Goal: Task Accomplishment & Management: Manage account settings

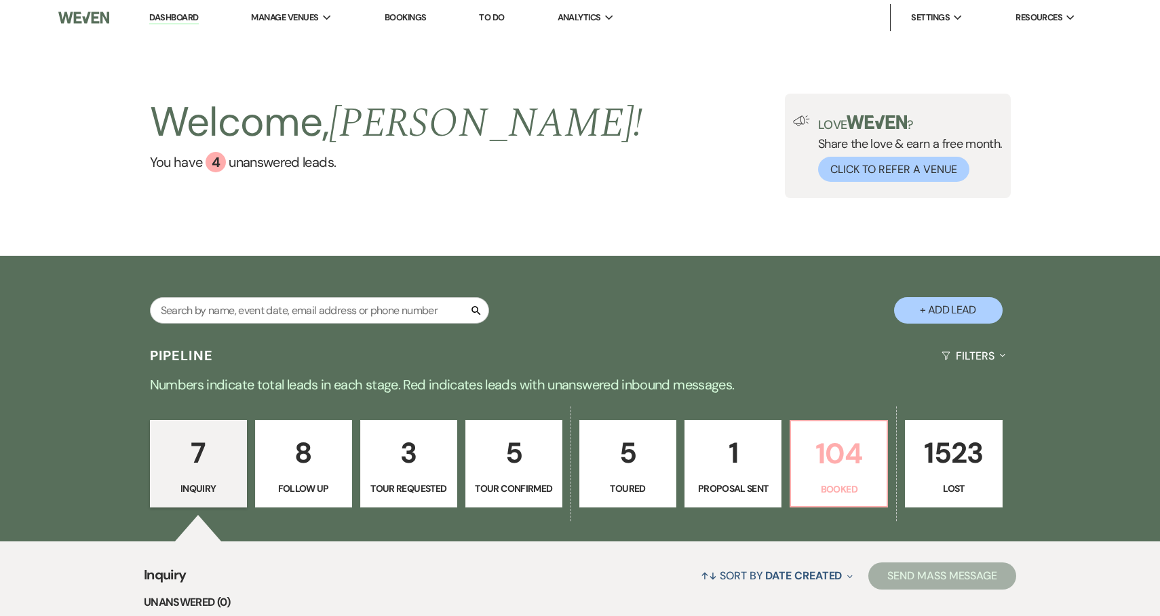
click at [856, 450] on p "104" at bounding box center [838, 453] width 79 height 45
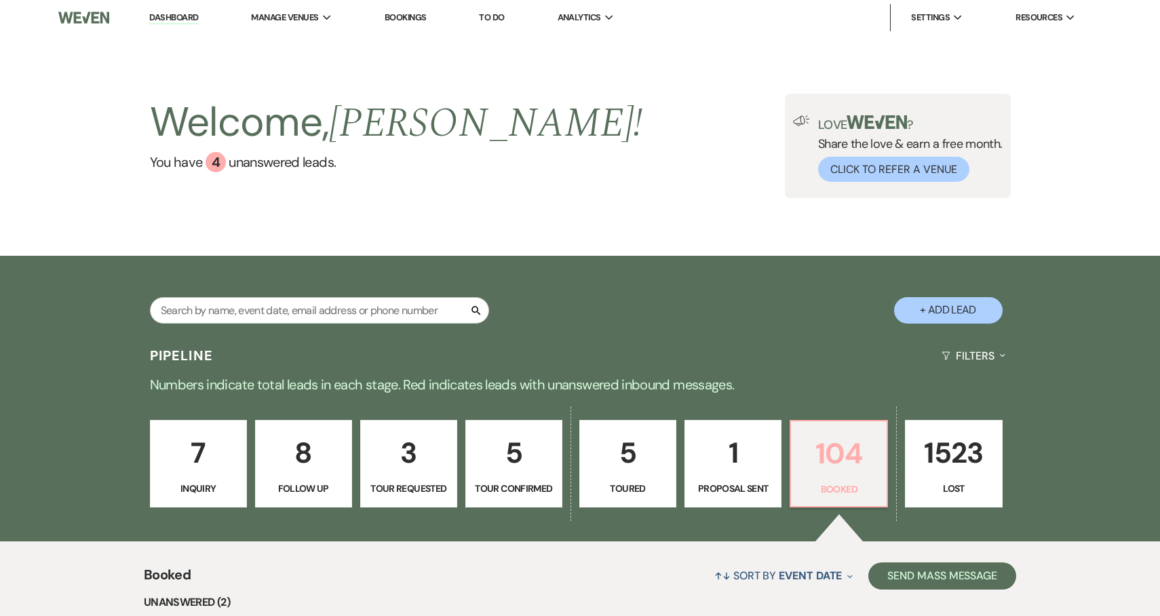
click at [828, 459] on p "104" at bounding box center [838, 453] width 79 height 45
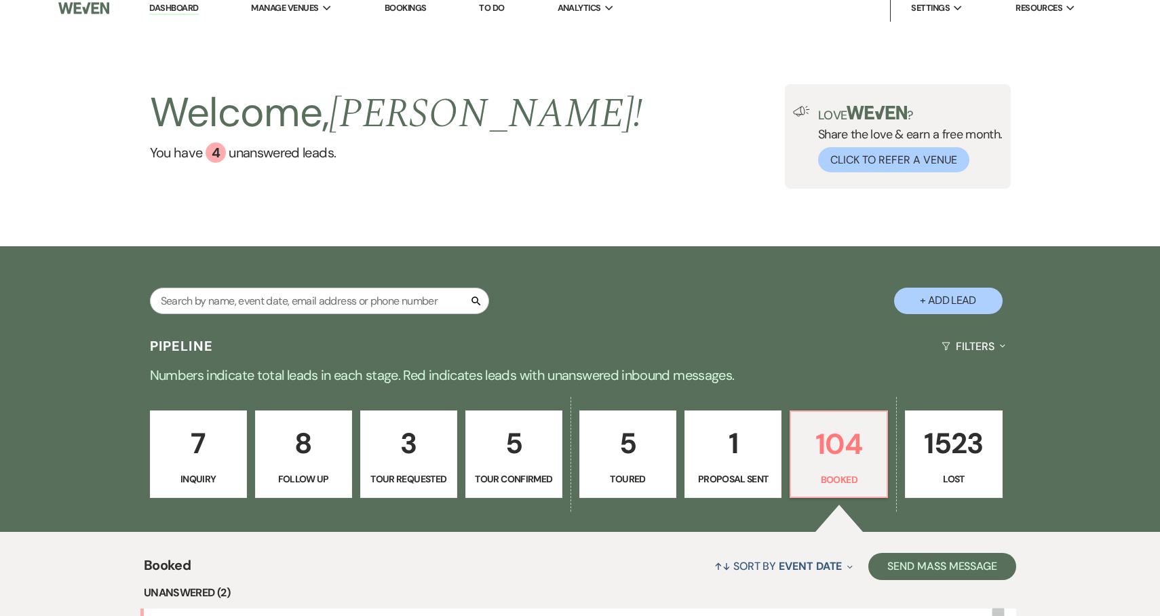
select select "8"
select select "4"
select select "2"
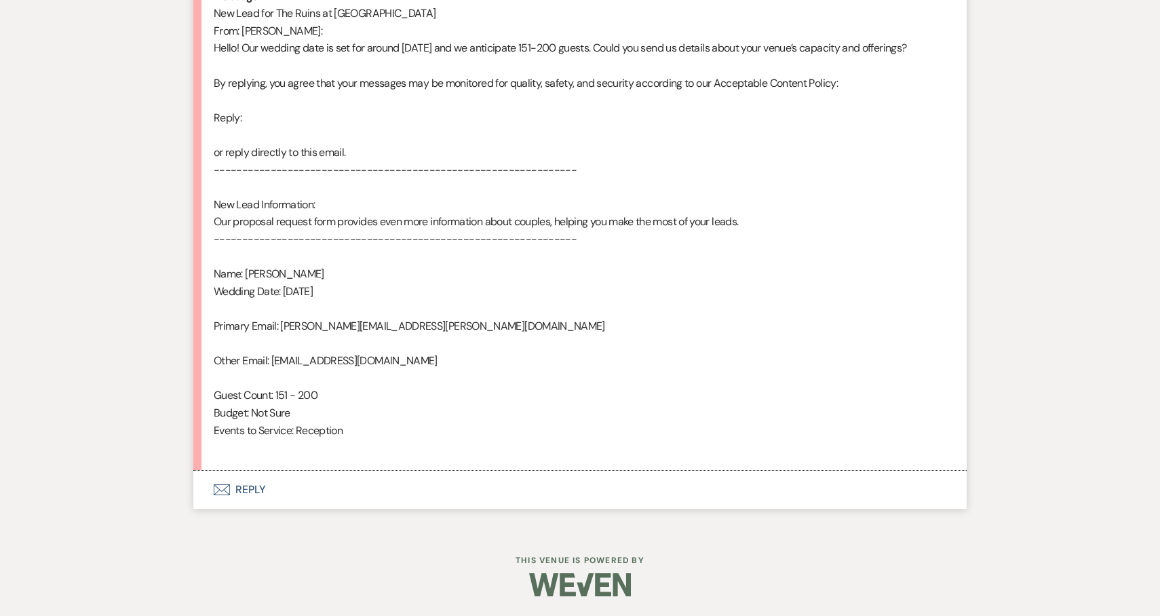
scroll to position [0, 0]
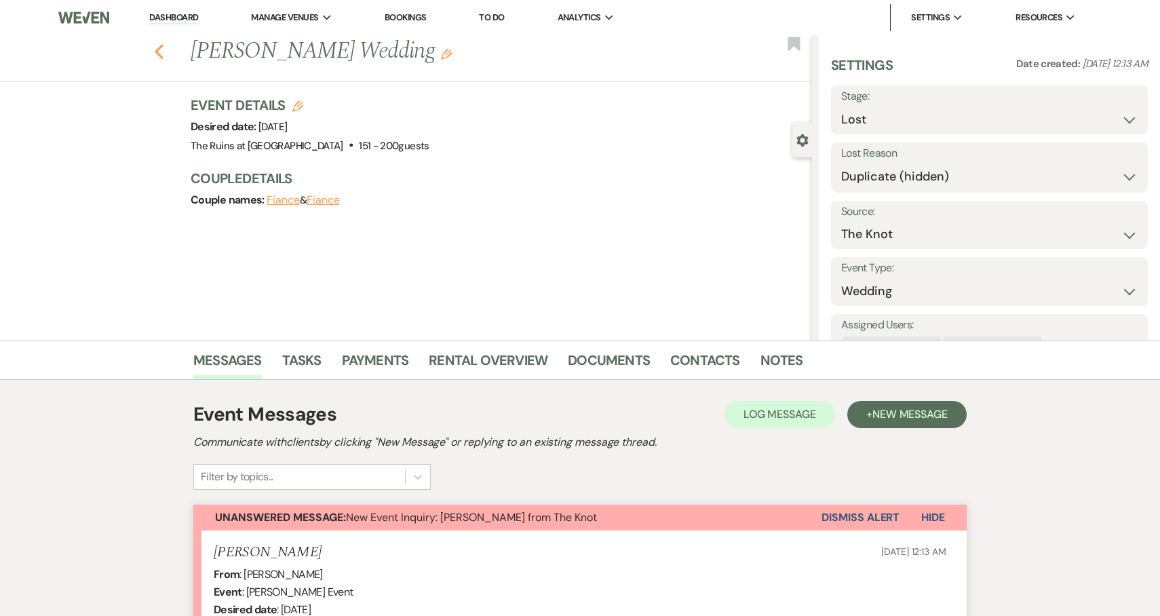
click at [154, 44] on icon "Previous" at bounding box center [159, 51] width 10 height 16
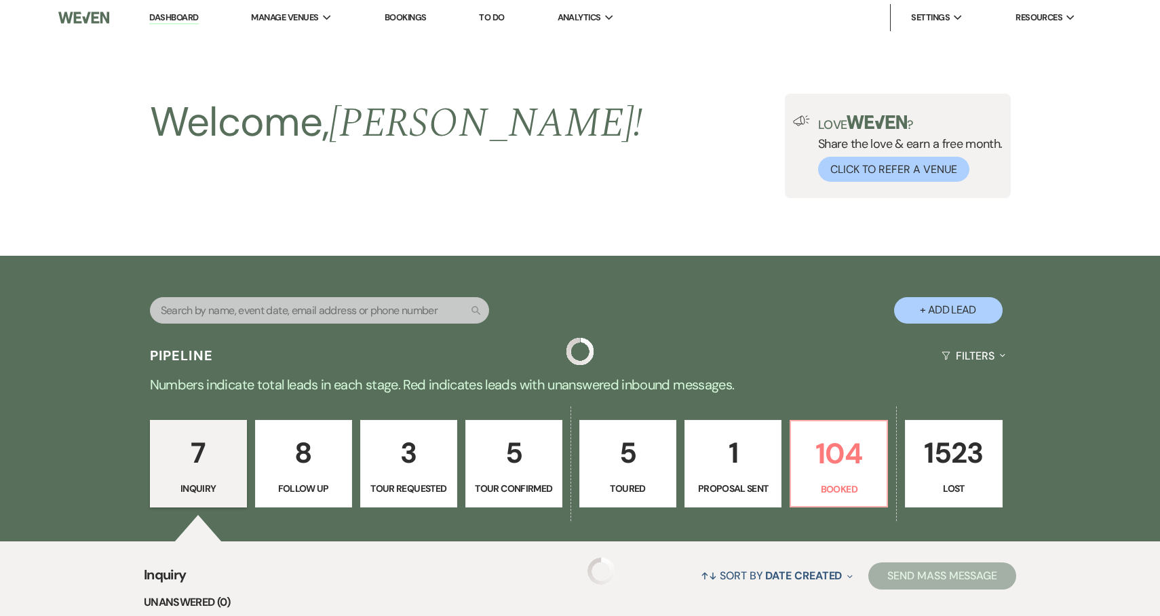
scroll to position [206, 0]
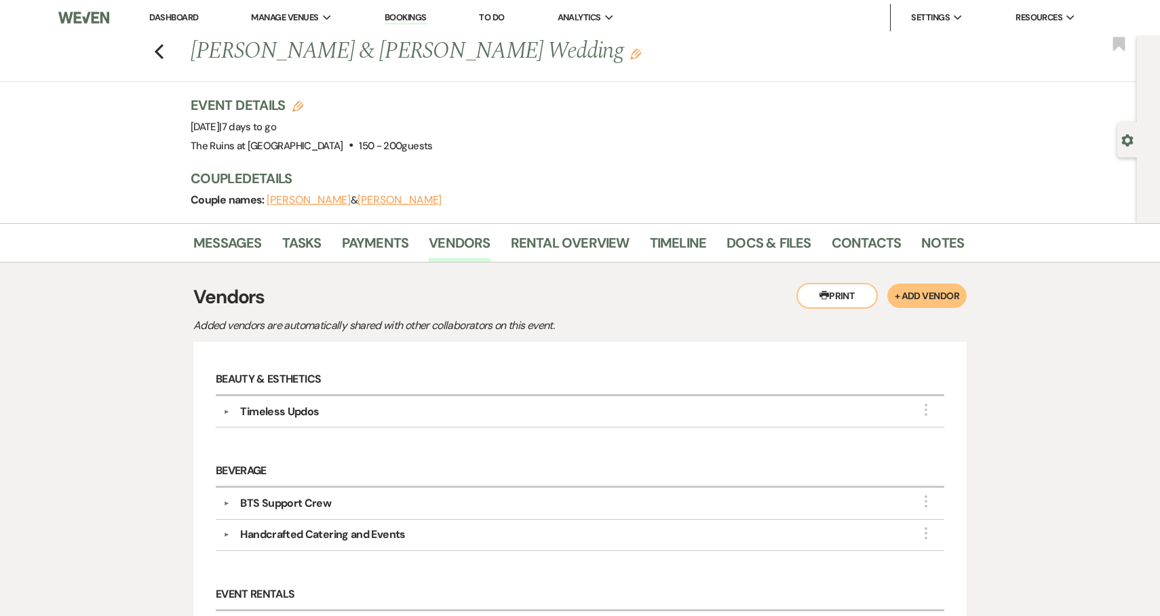
click at [188, 16] on link "Dashboard" at bounding box center [173, 18] width 49 height 12
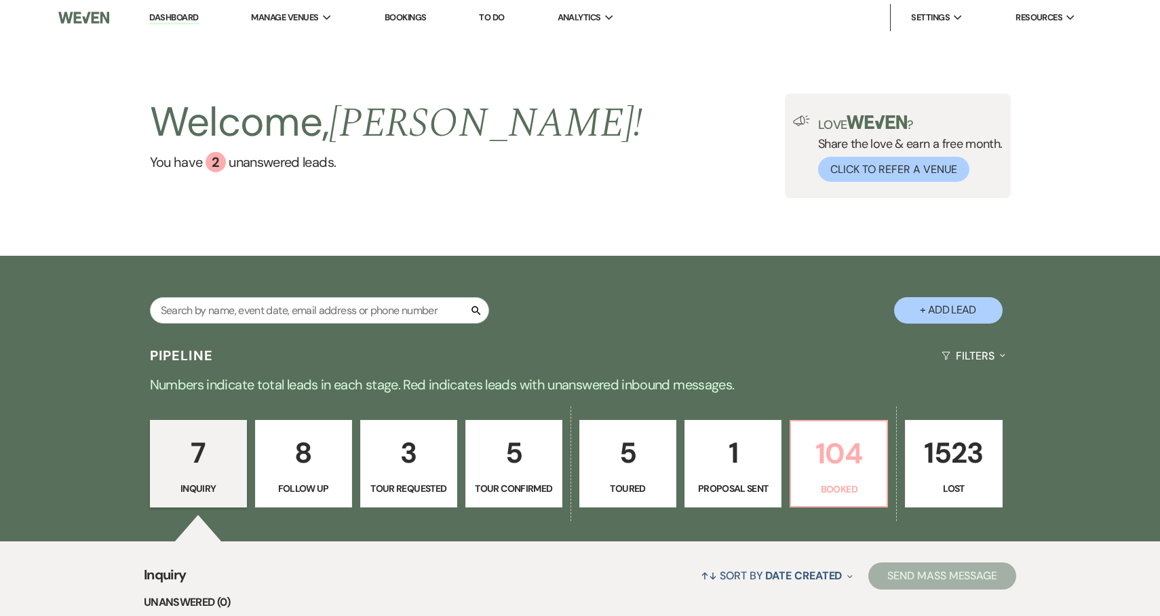
click at [847, 461] on p "104" at bounding box center [838, 453] width 79 height 45
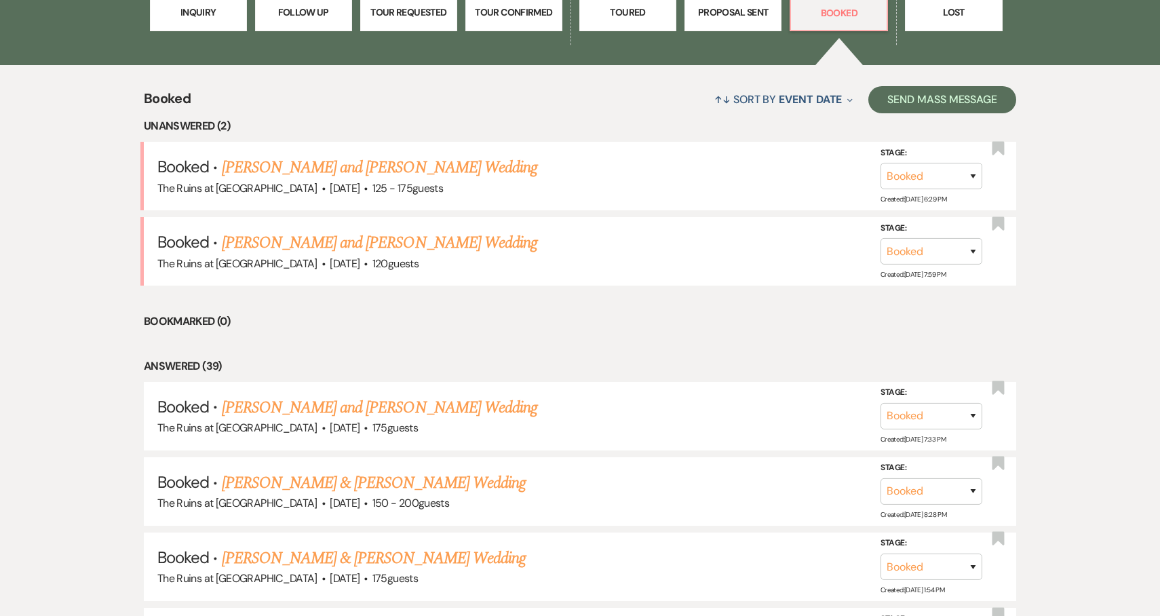
scroll to position [490, 0]
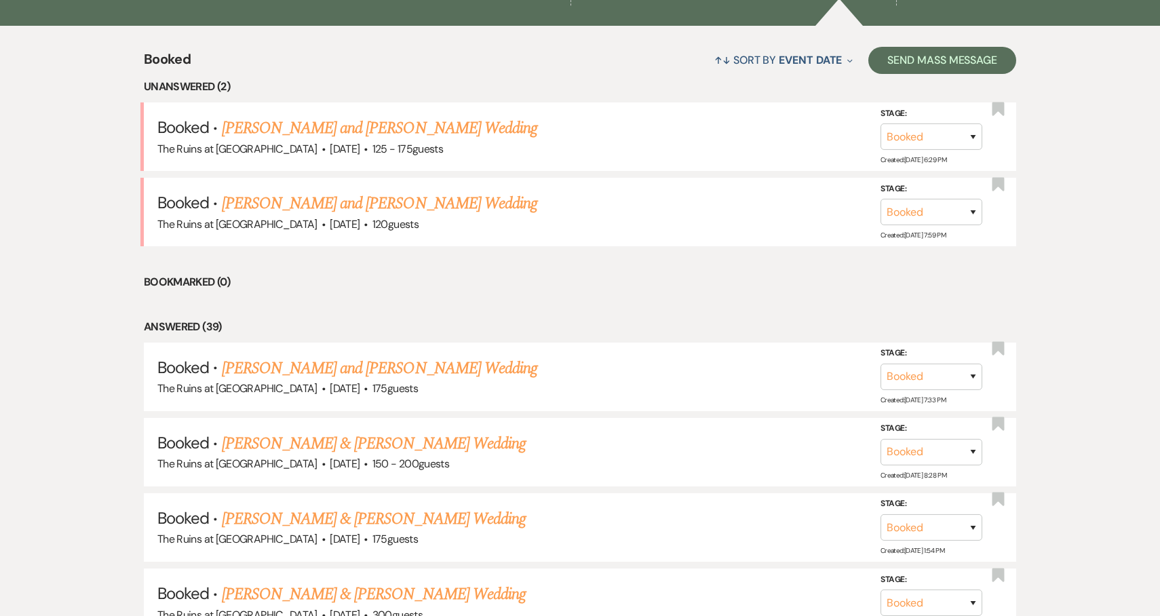
scroll to position [0, 0]
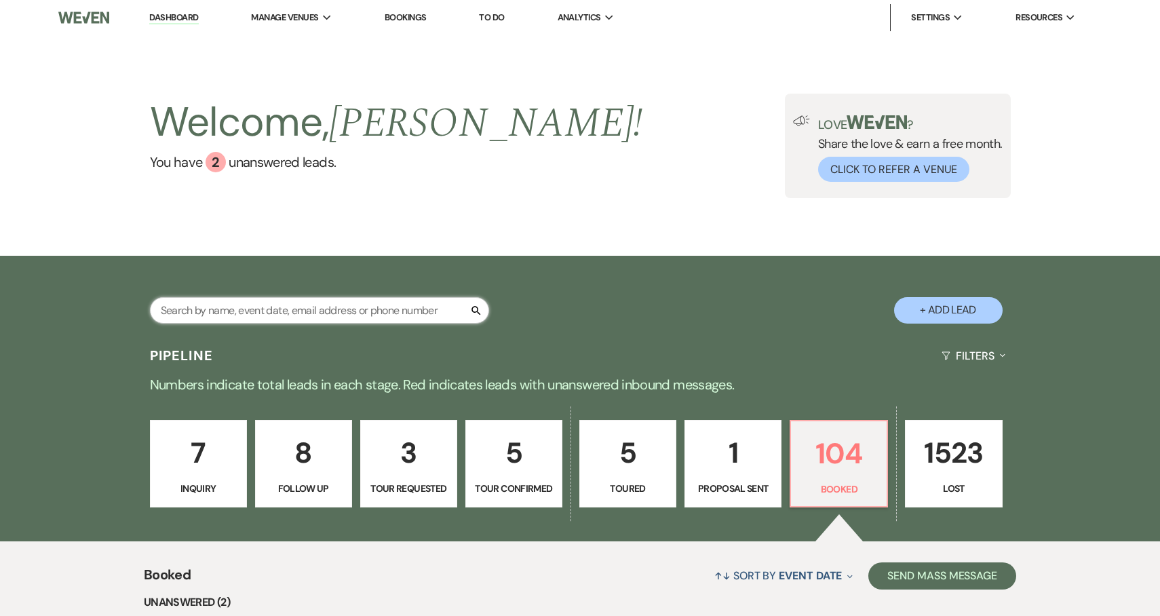
click at [273, 314] on input "text" at bounding box center [319, 310] width 339 height 26
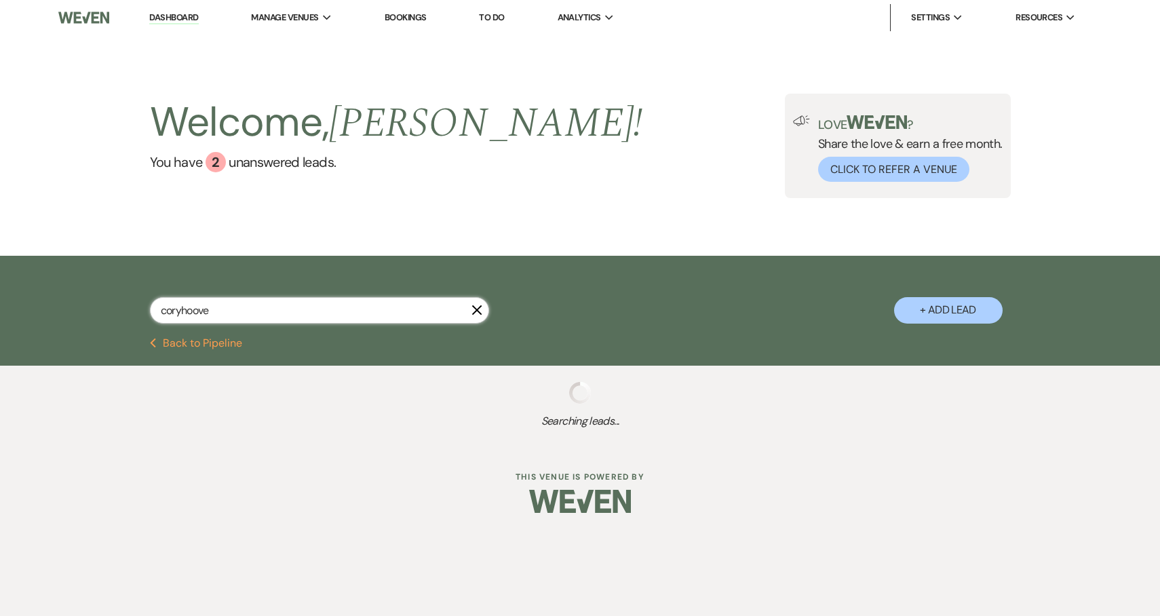
type input "coryhoover"
select select "8"
select select "5"
select select "8"
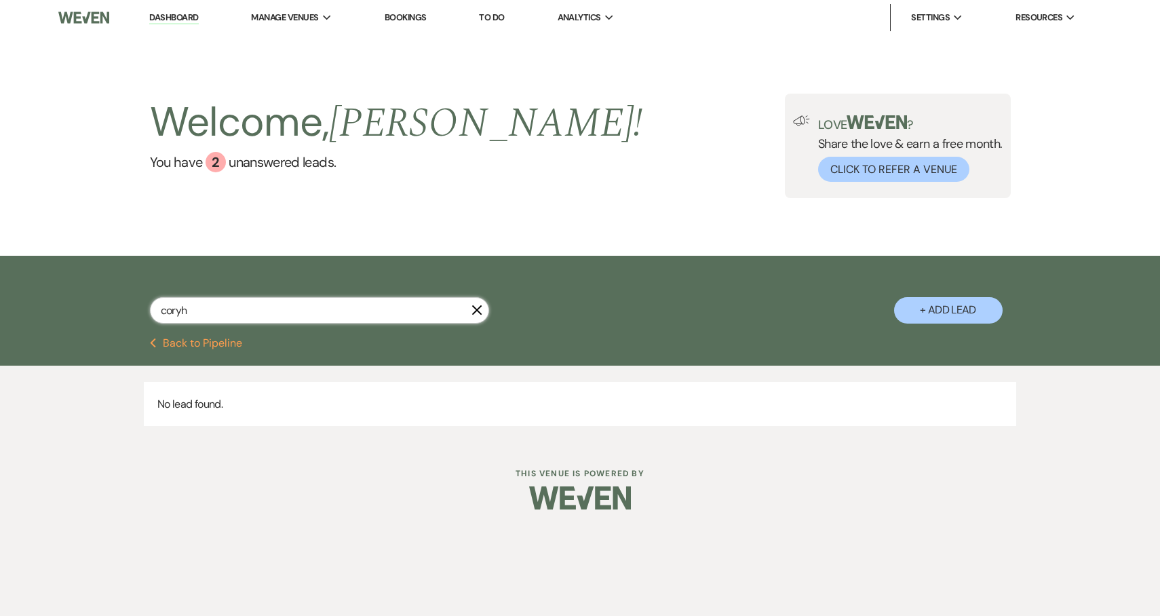
type input "[PERSON_NAME]"
select select "8"
select select "5"
select select "8"
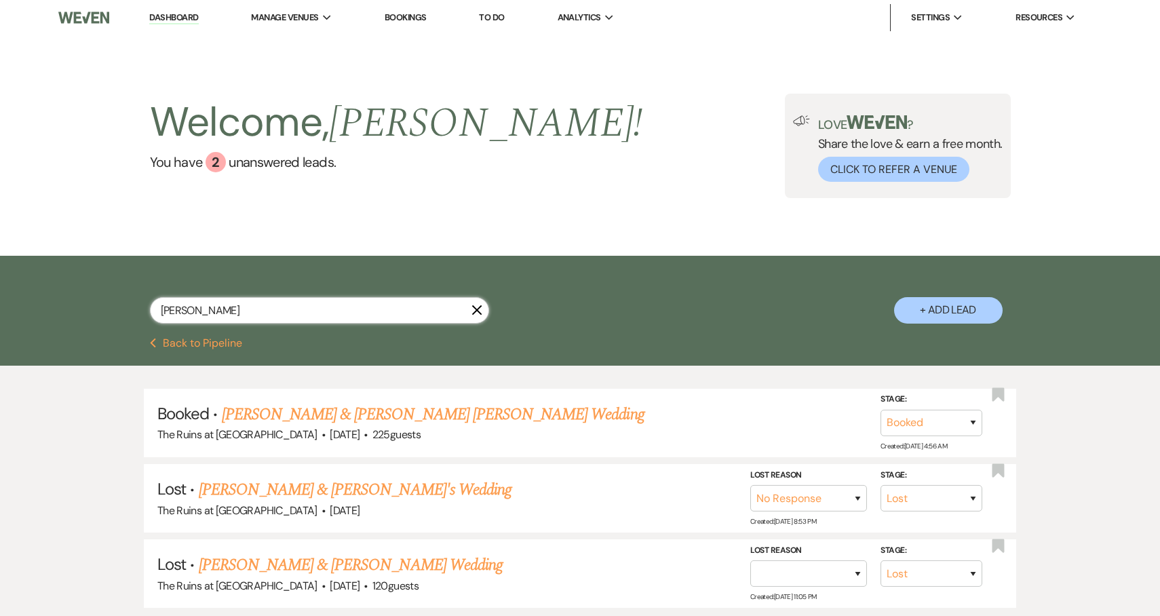
type input "[PERSON_NAME]"
click at [341, 418] on link "[PERSON_NAME] & [PERSON_NAME] [PERSON_NAME] Wedding" at bounding box center [433, 414] width 423 height 24
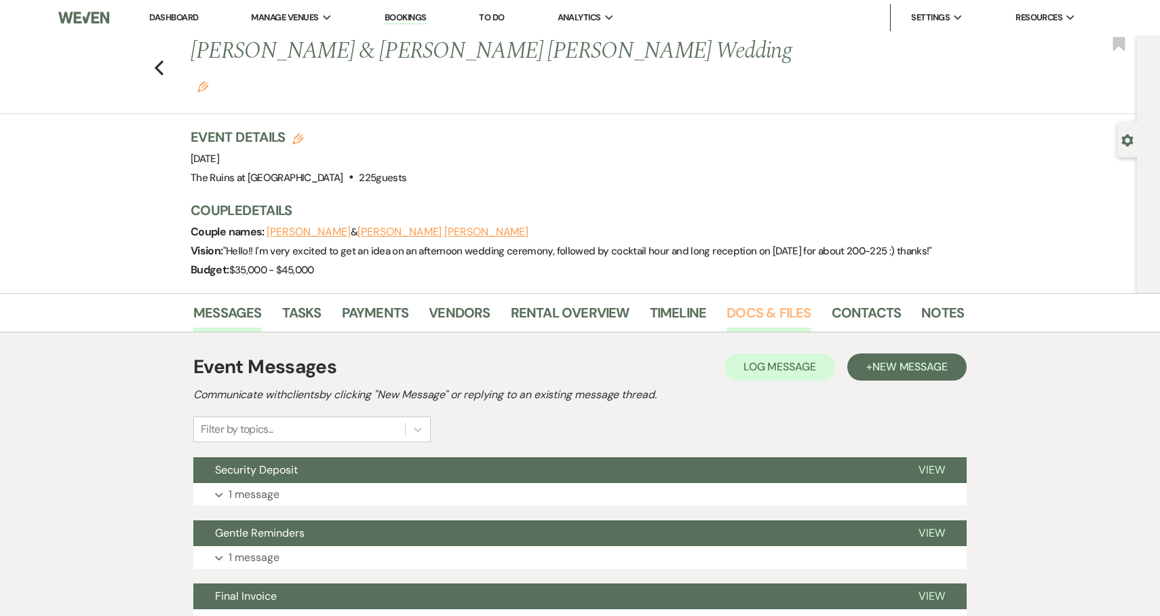
click at [768, 302] on link "Docs & Files" at bounding box center [768, 317] width 84 height 30
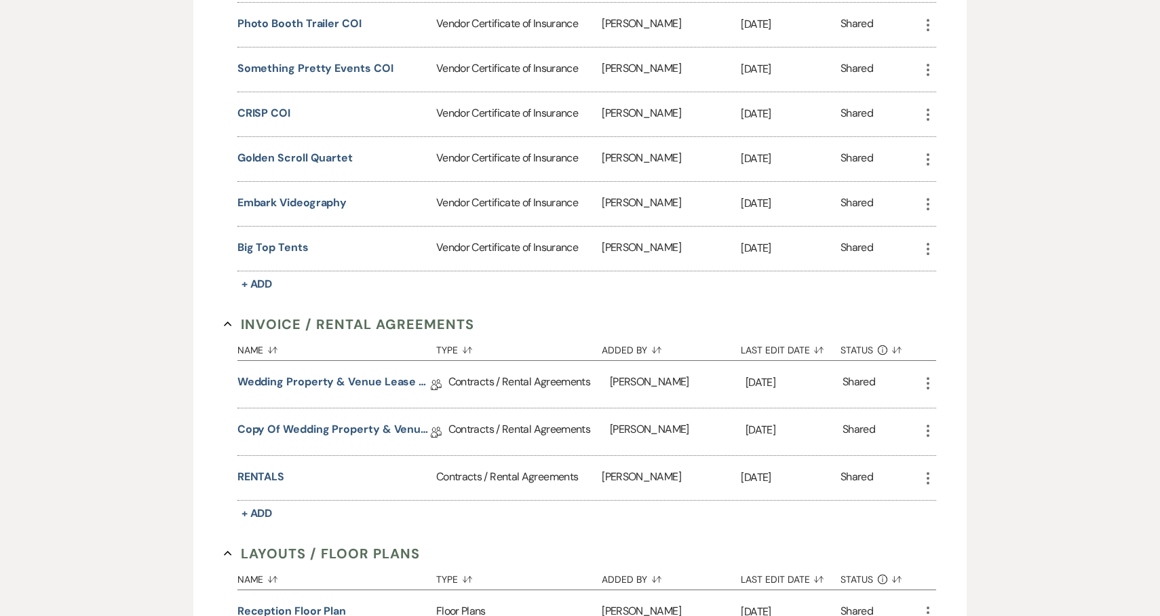
scroll to position [776, 0]
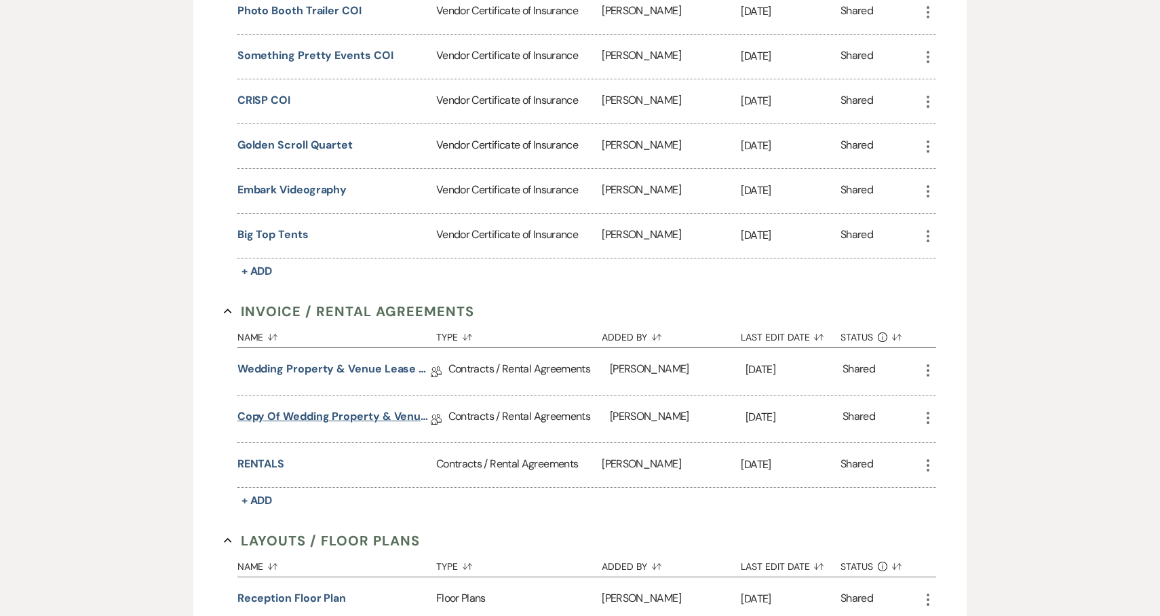
click at [385, 408] on link "Copy of Wedding Property & Venue Lease Contract" at bounding box center [333, 418] width 193 height 21
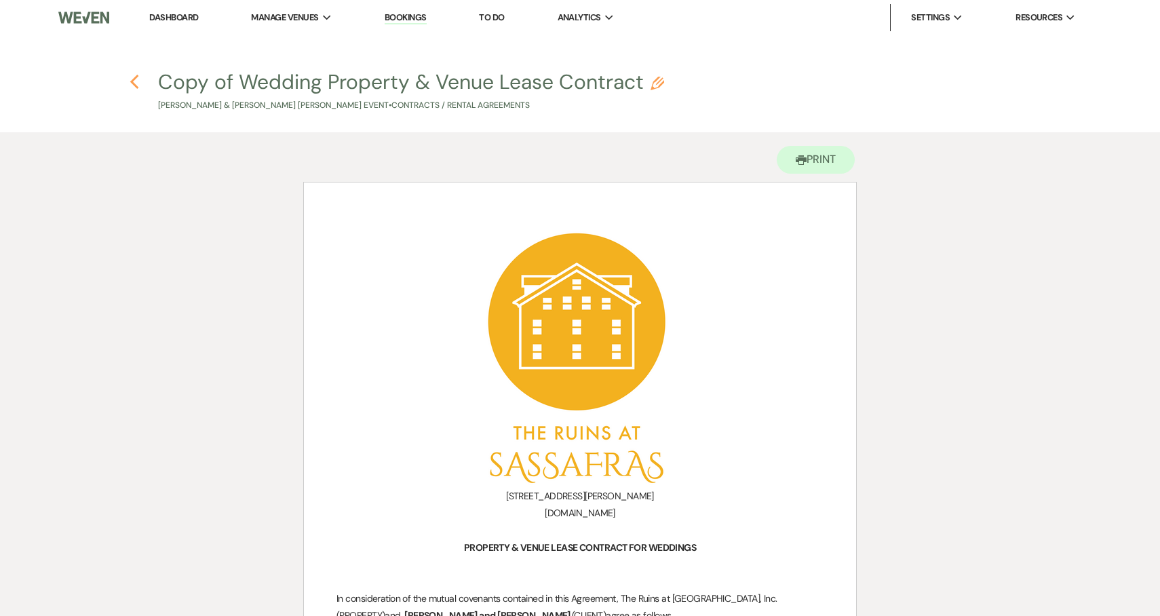
click at [133, 78] on use "button" at bounding box center [134, 82] width 9 height 15
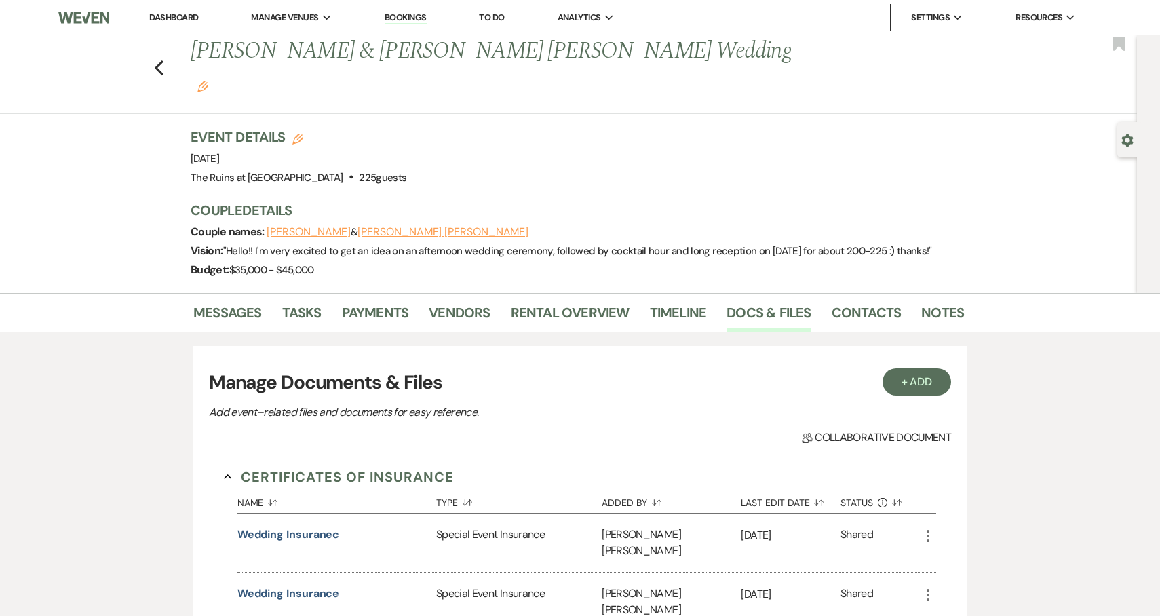
scroll to position [776, 0]
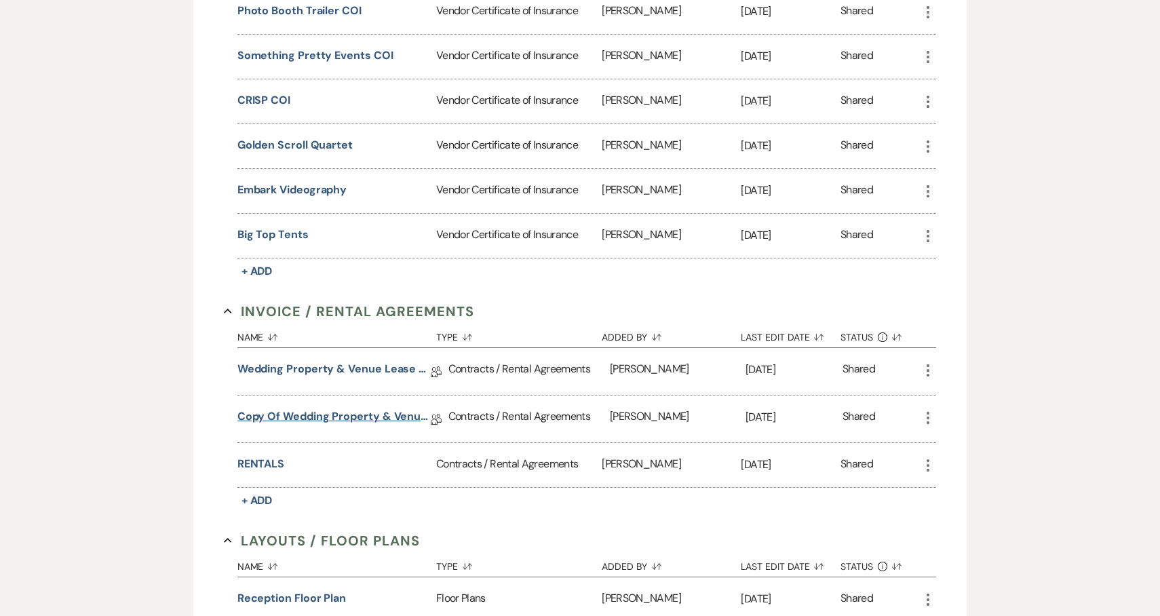
click at [344, 408] on link "Copy of Wedding Property & Venue Lease Contract" at bounding box center [333, 418] width 193 height 21
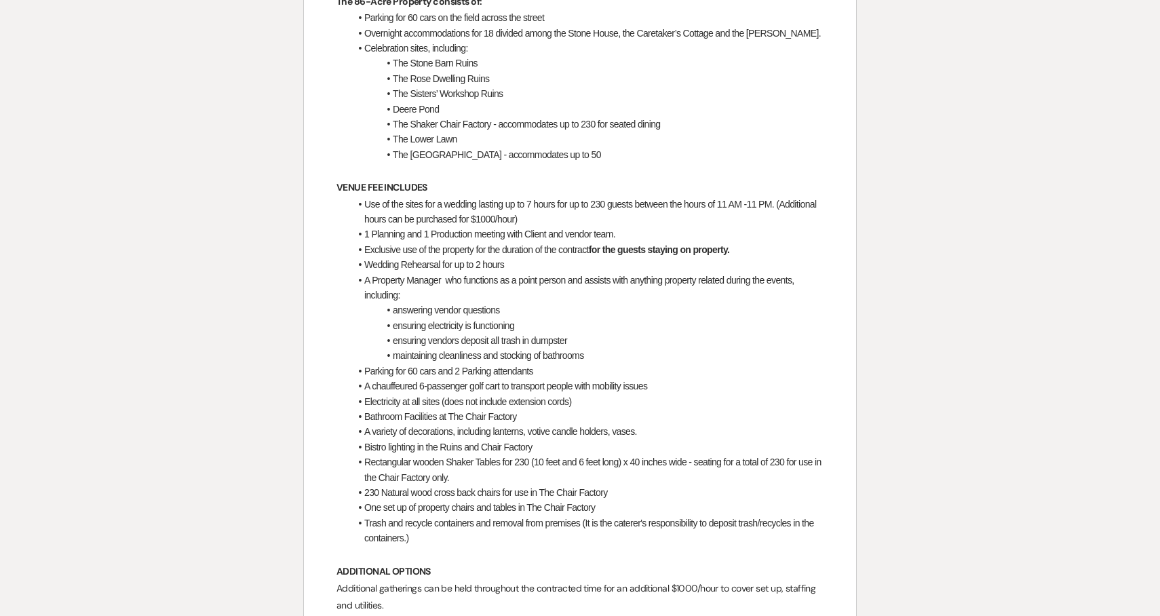
scroll to position [895, 0]
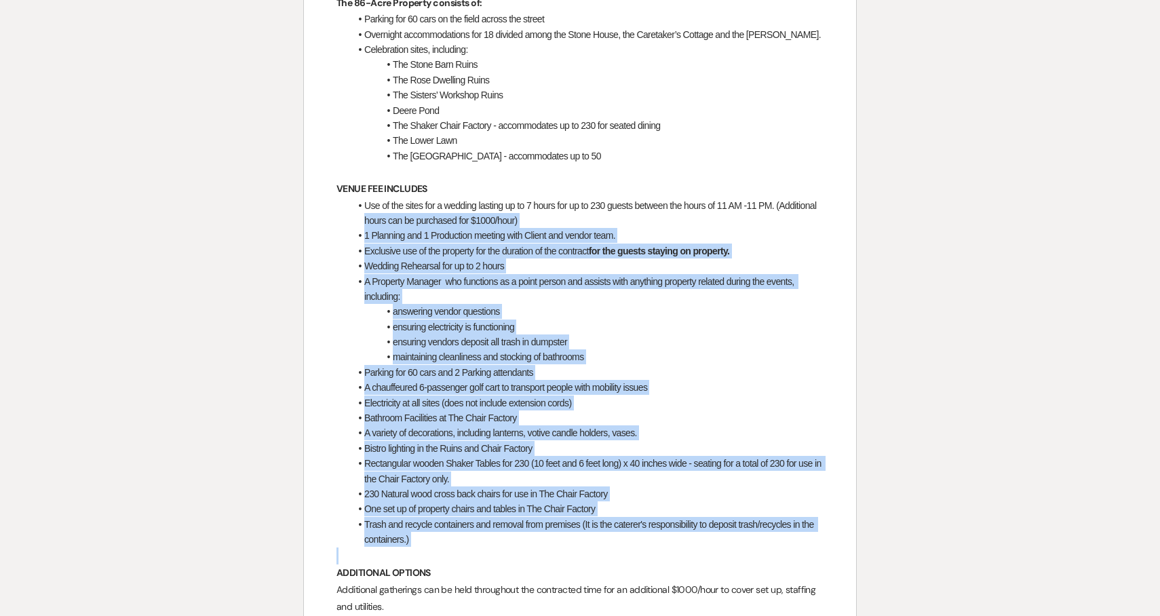
drag, startPoint x: 435, startPoint y: 531, endPoint x: 357, endPoint y: 202, distance: 338.1
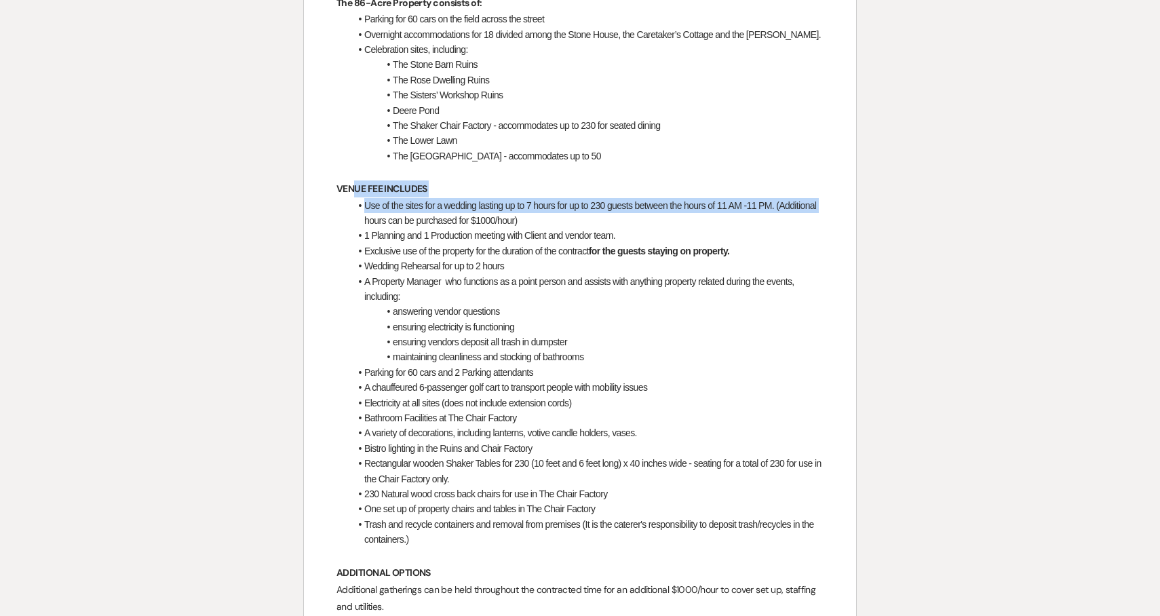
drag, startPoint x: 356, startPoint y: 202, endPoint x: 352, endPoint y: 168, distance: 34.2
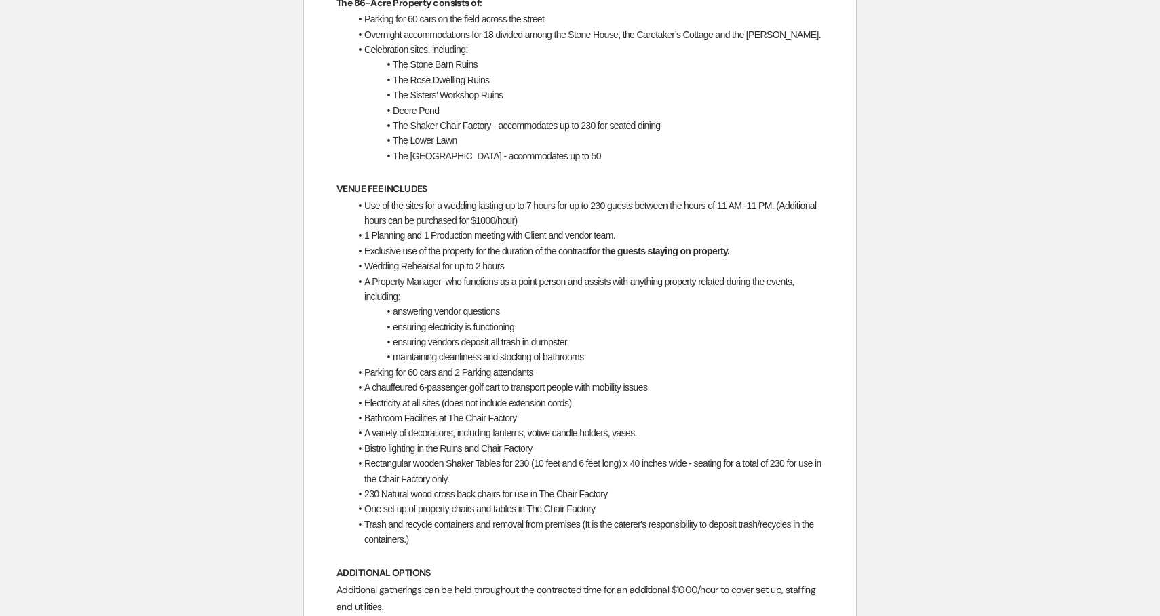
click at [355, 180] on p "VENUE FEE INCLUDES" at bounding box center [579, 188] width 487 height 17
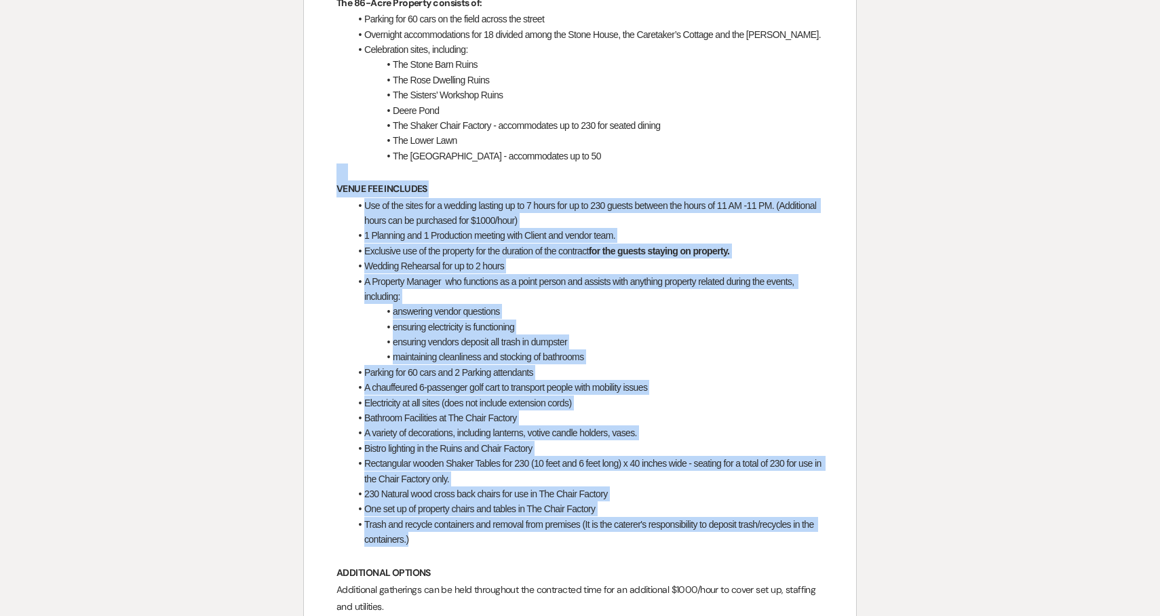
drag, startPoint x: 427, startPoint y: 527, endPoint x: 263, endPoint y: 163, distance: 399.3
copy div "VENUE FEE INCLUDES Use of the sites for a wedding lasting up to 7 hours for up …"
